Goal: Task Accomplishment & Management: Manage account settings

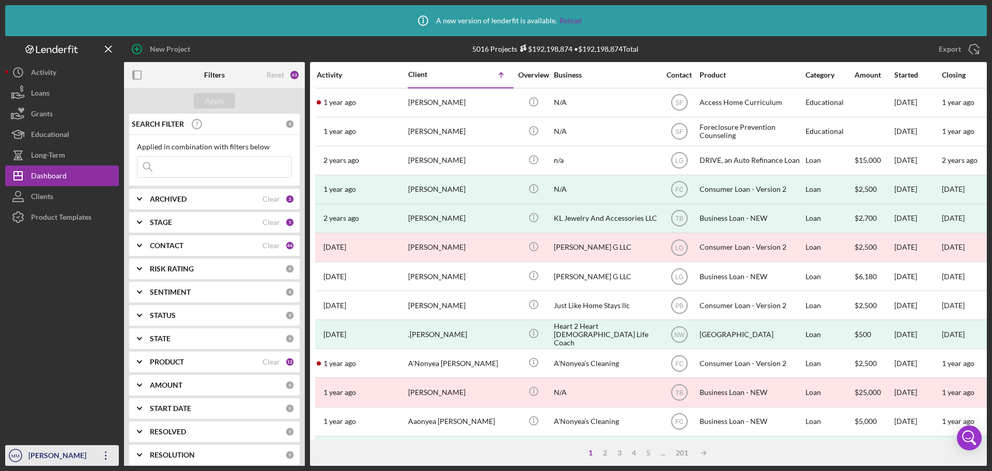
scroll to position [350, 0]
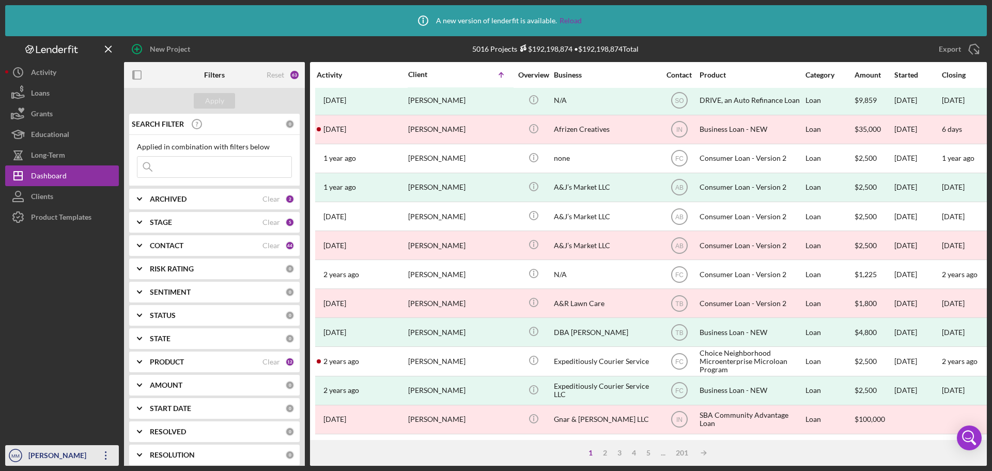
click at [105, 457] on icon "Icon/Overflow" at bounding box center [106, 455] width 26 height 26
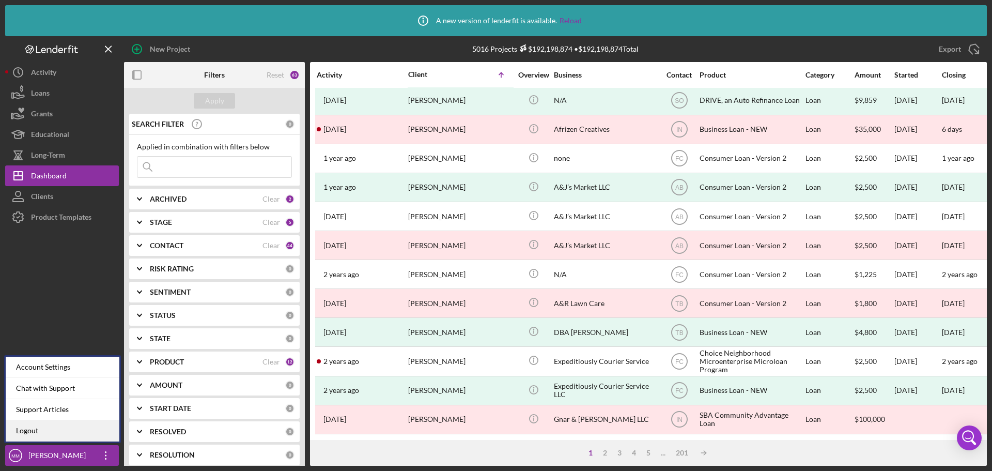
click at [70, 432] on link "Logout" at bounding box center [63, 430] width 114 height 21
